Goal: Task Accomplishment & Management: Manage account settings

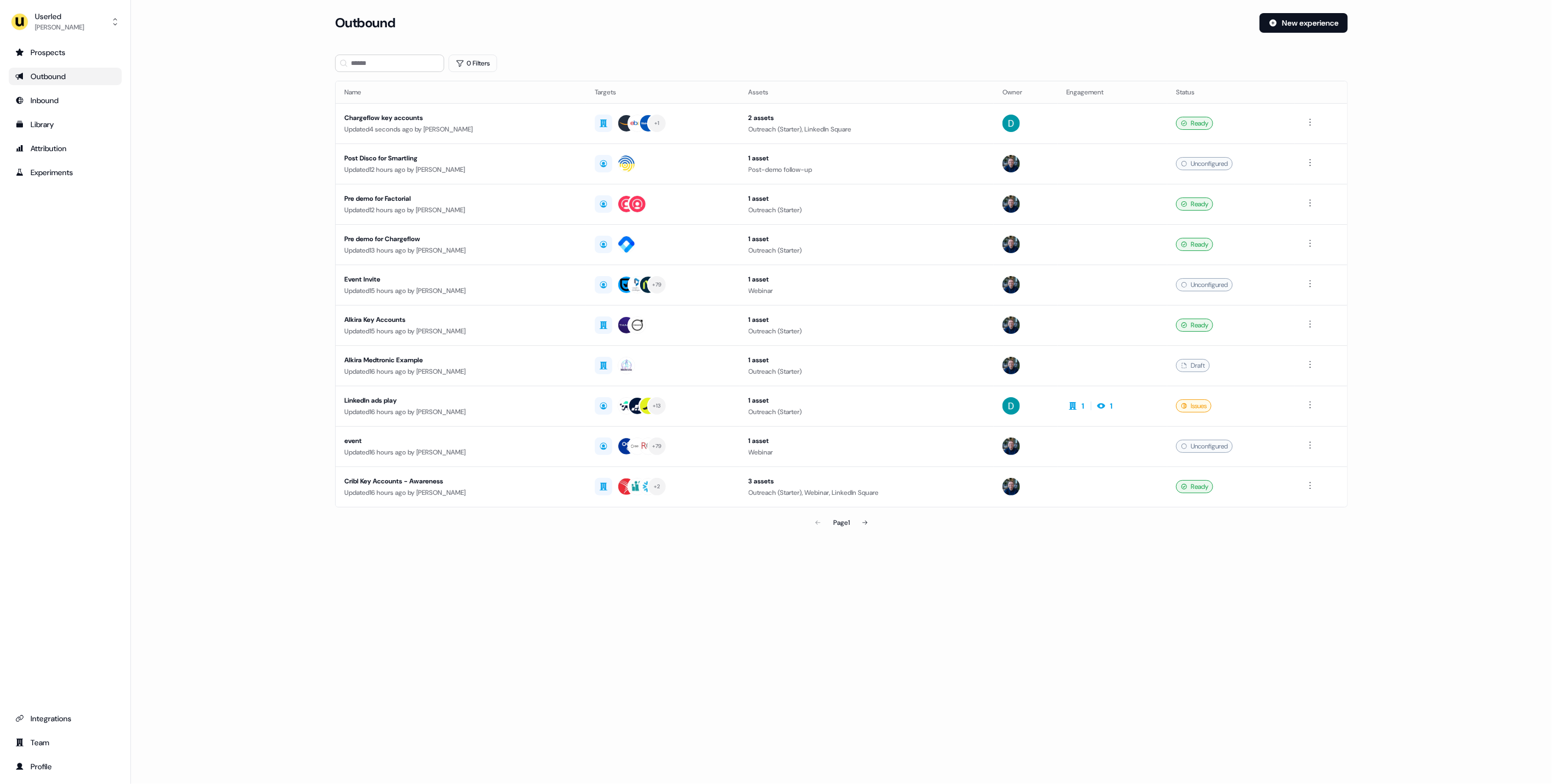
click at [227, 245] on main "Loading... Outbound New experience 0 Filters Name Targets Assets Owner Engageme…" at bounding box center [841, 288] width 1421 height 551
click at [281, 110] on main "Loading... Outbound New experience 0 Filters Name Targets Assets Owner Engageme…" at bounding box center [841, 288] width 1421 height 551
click at [442, 121] on div "Chargeflow key accounts" at bounding box center [461, 118] width 233 height 11
drag, startPoint x: 22, startPoint y: 24, endPoint x: 38, endPoint y: 35, distance: 19.4
click at [22, 24] on img "side nav menu" at bounding box center [20, 22] width 17 height 17
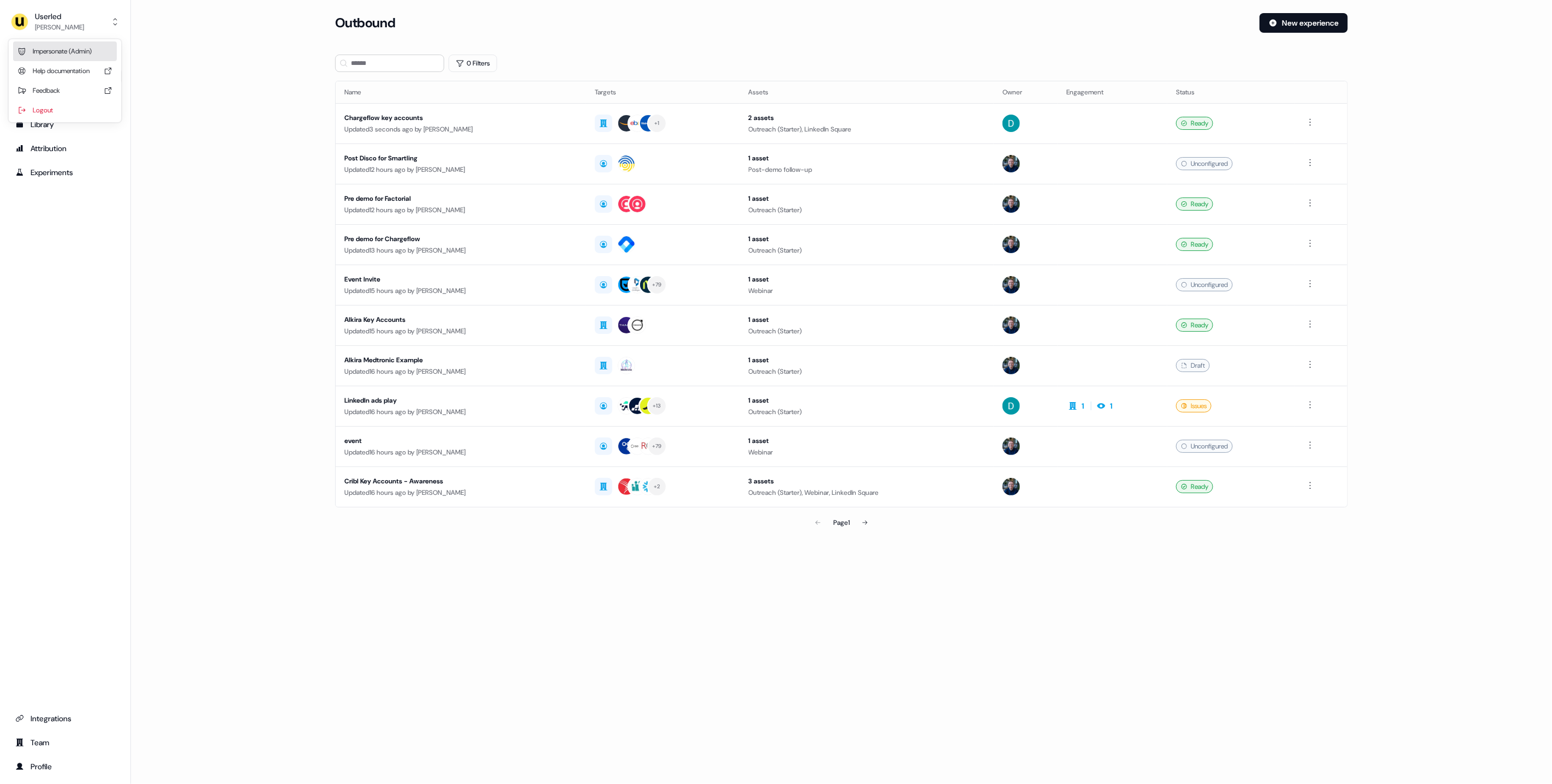
click at [76, 59] on div "Impersonate (Admin)" at bounding box center [65, 51] width 103 height 20
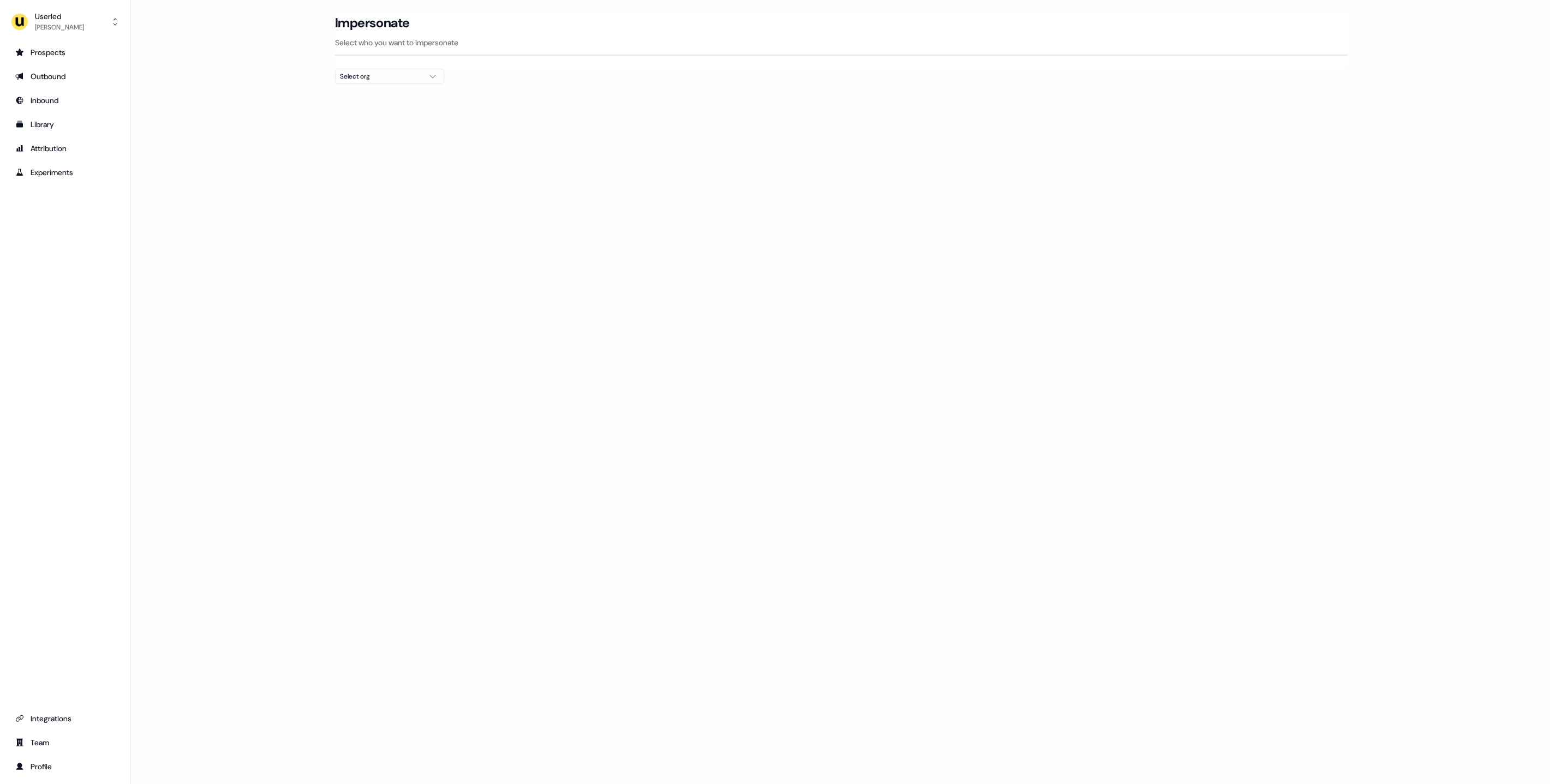
click at [410, 81] on div "Select org" at bounding box center [380, 77] width 82 height 11
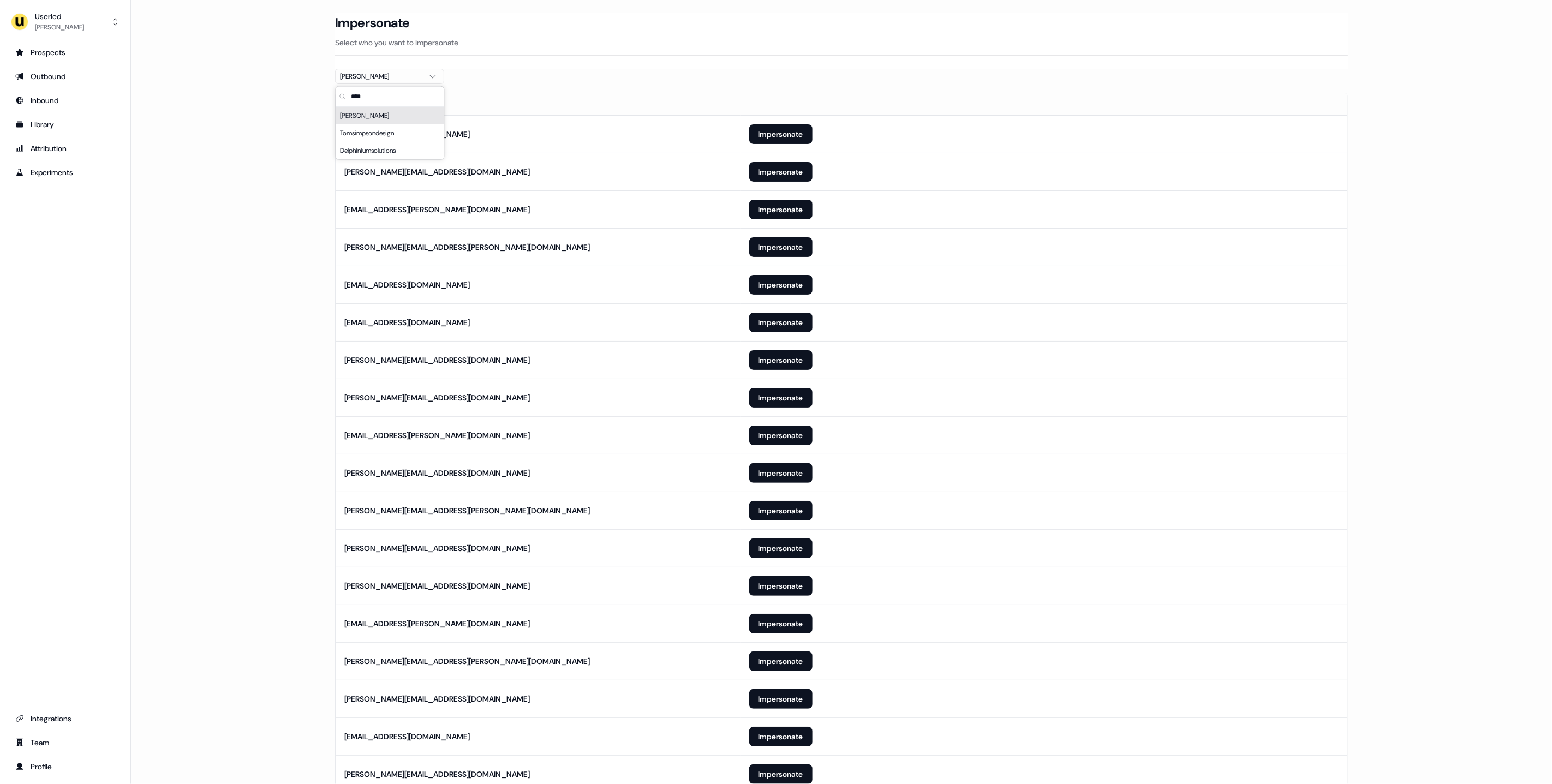
type input "****"
drag, startPoint x: 303, startPoint y: 156, endPoint x: 216, endPoint y: 562, distance: 415.2
click at [302, 158] on main "Loading... Impersonate Select who you want to impersonate Moss Email felicity.c…" at bounding box center [841, 475] width 1421 height 924
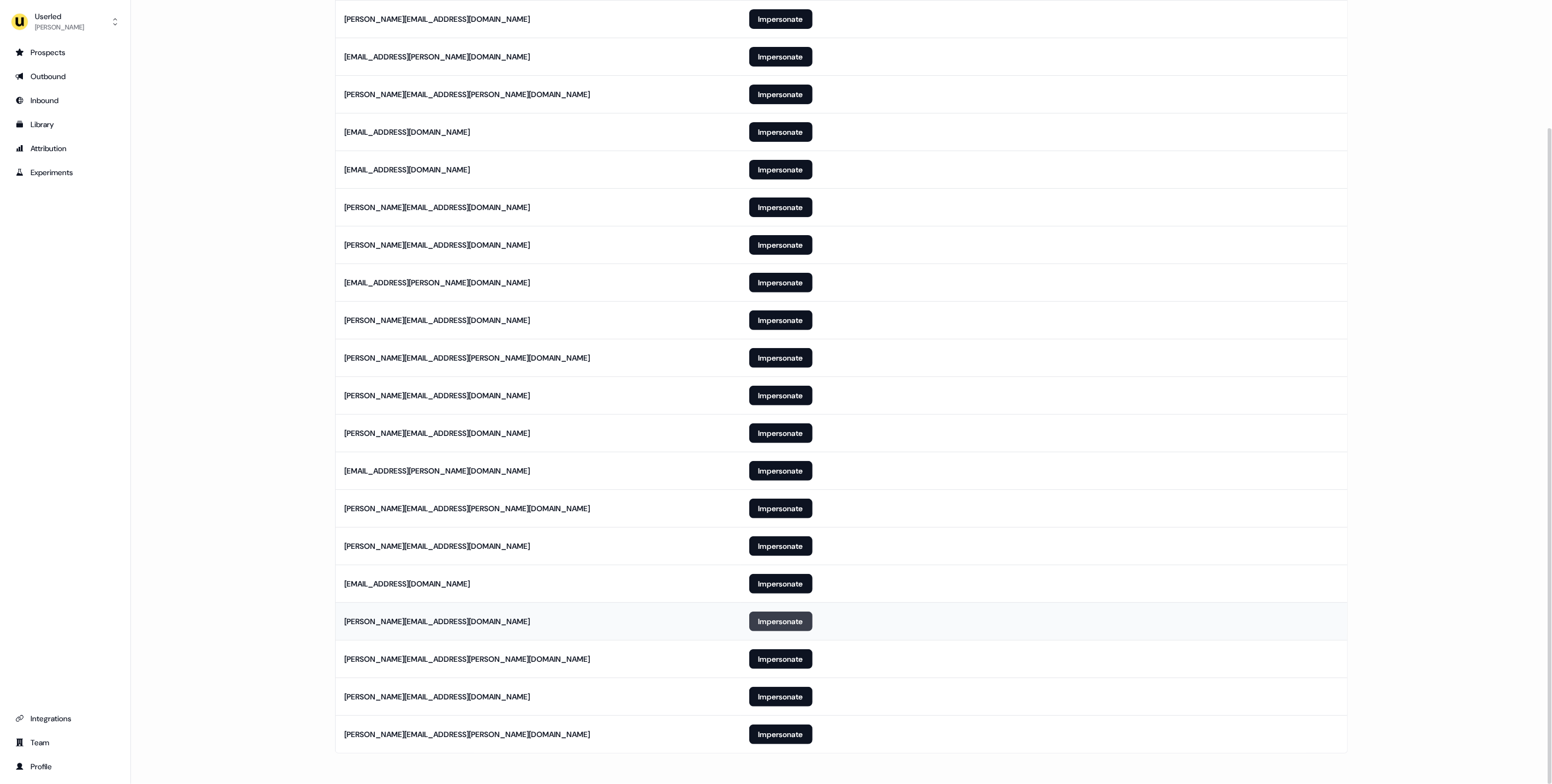
drag, startPoint x: 785, startPoint y: 623, endPoint x: 752, endPoint y: 624, distance: 33.0
click at [785, 623] on button "Impersonate" at bounding box center [781, 621] width 64 height 20
